Goal: Task Accomplishment & Management: Complete application form

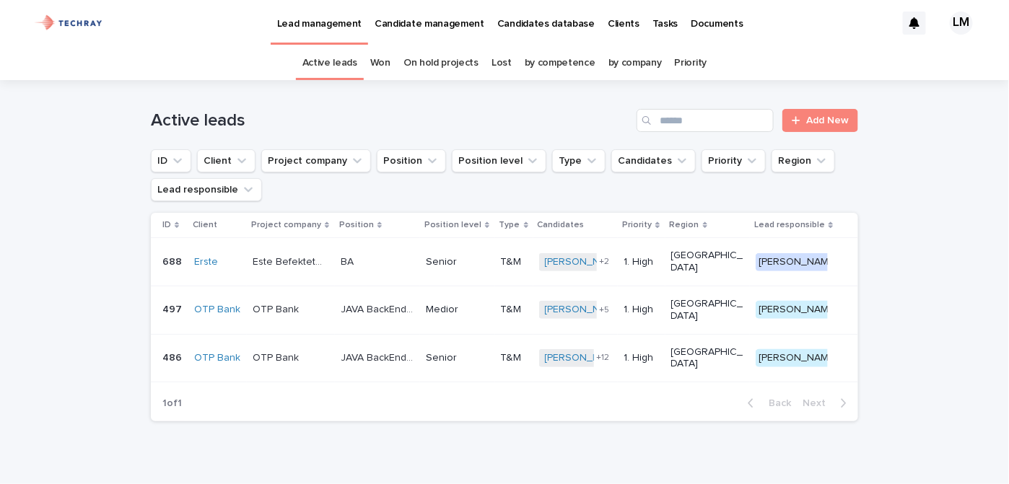
click at [521, 25] on p "Candidates database" at bounding box center [545, 15] width 97 height 30
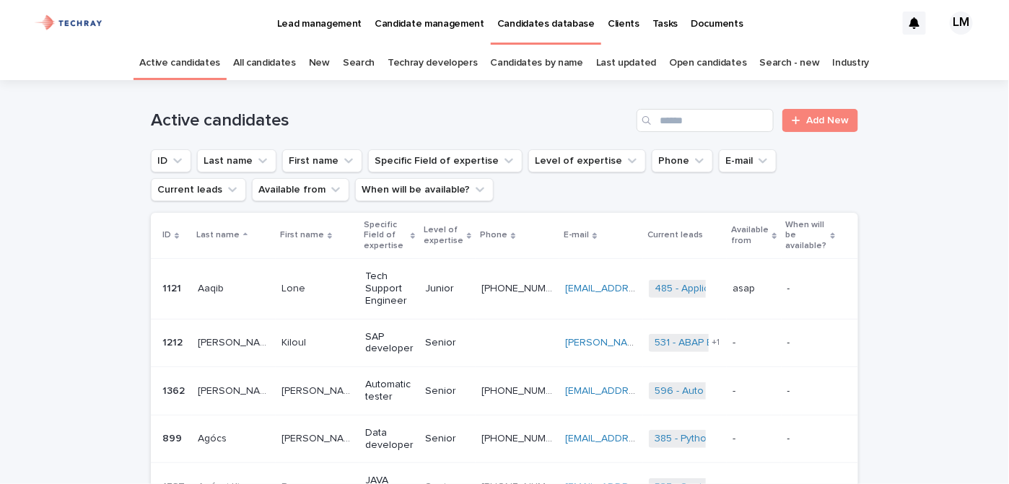
click at [330, 66] on link "New" at bounding box center [319, 63] width 21 height 34
